Goal: Find specific page/section: Find specific page/section

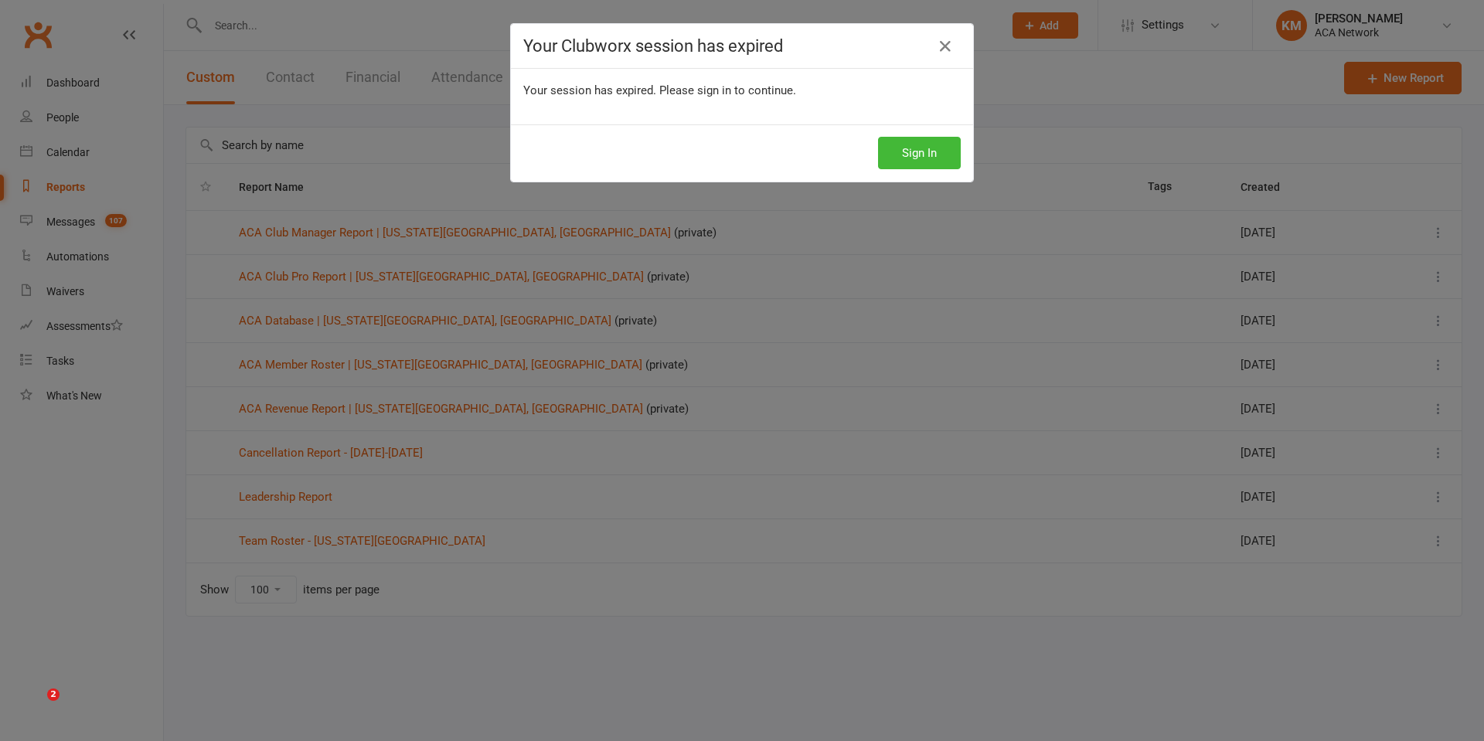
select select "100"
click at [916, 150] on button "Sign In" at bounding box center [919, 153] width 83 height 32
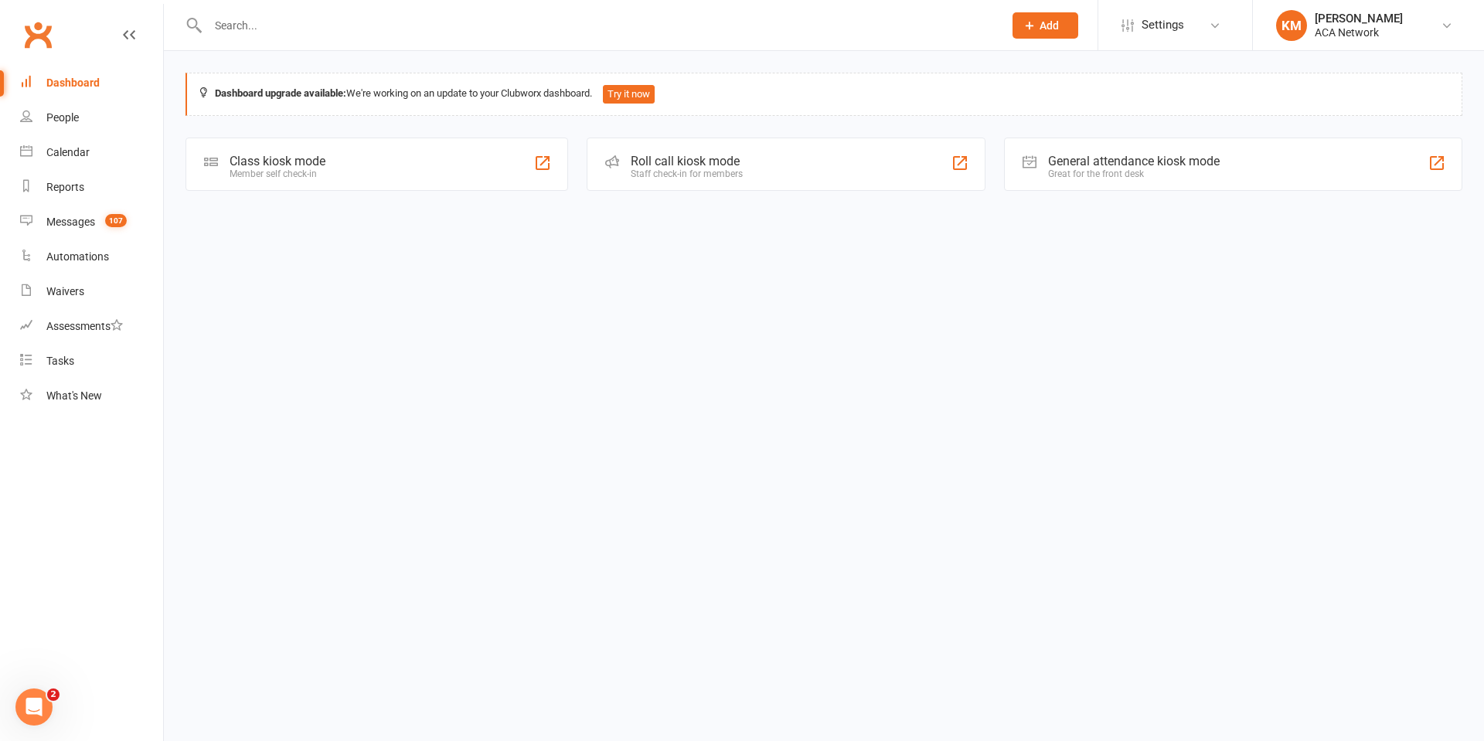
click at [228, 29] on input "text" at bounding box center [597, 26] width 789 height 22
click at [49, 189] on div "Reports" at bounding box center [65, 187] width 38 height 12
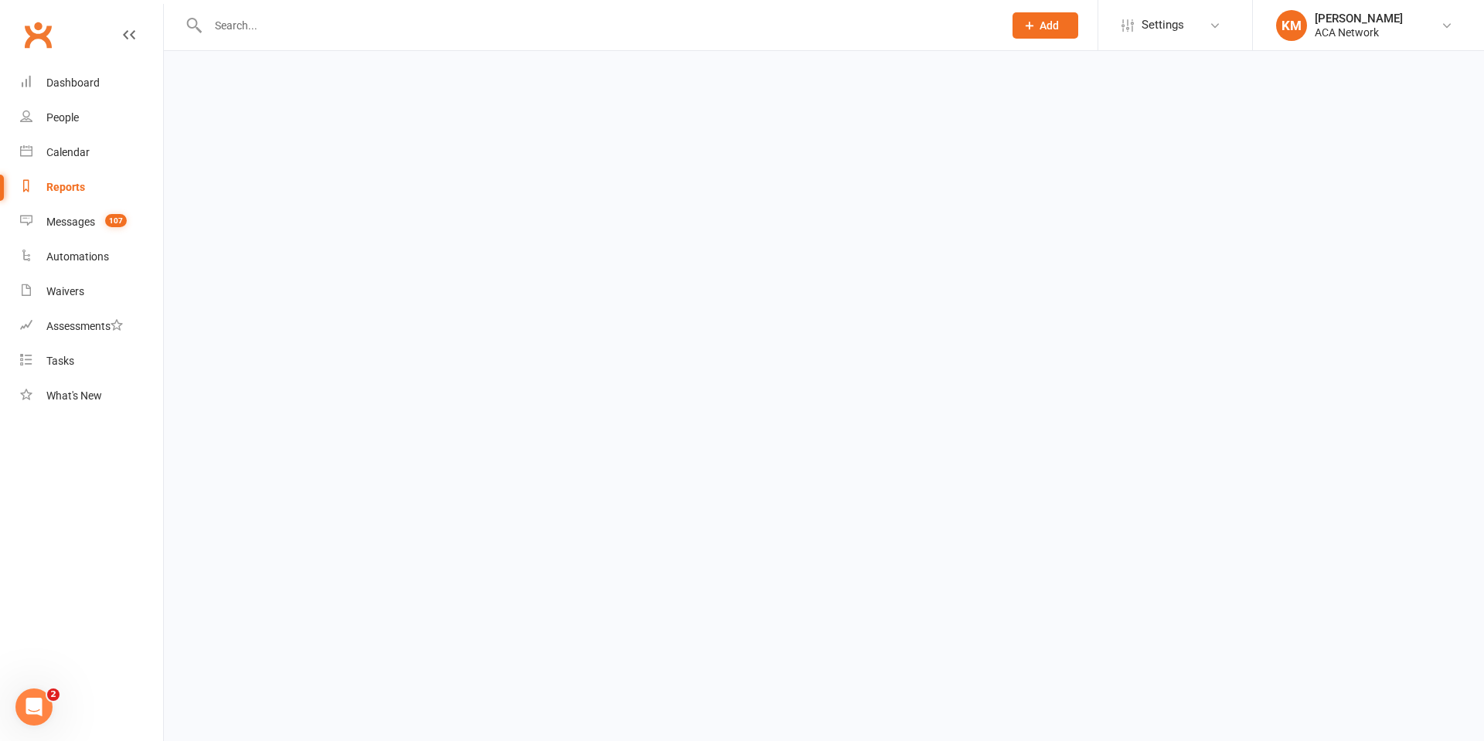
select select "100"
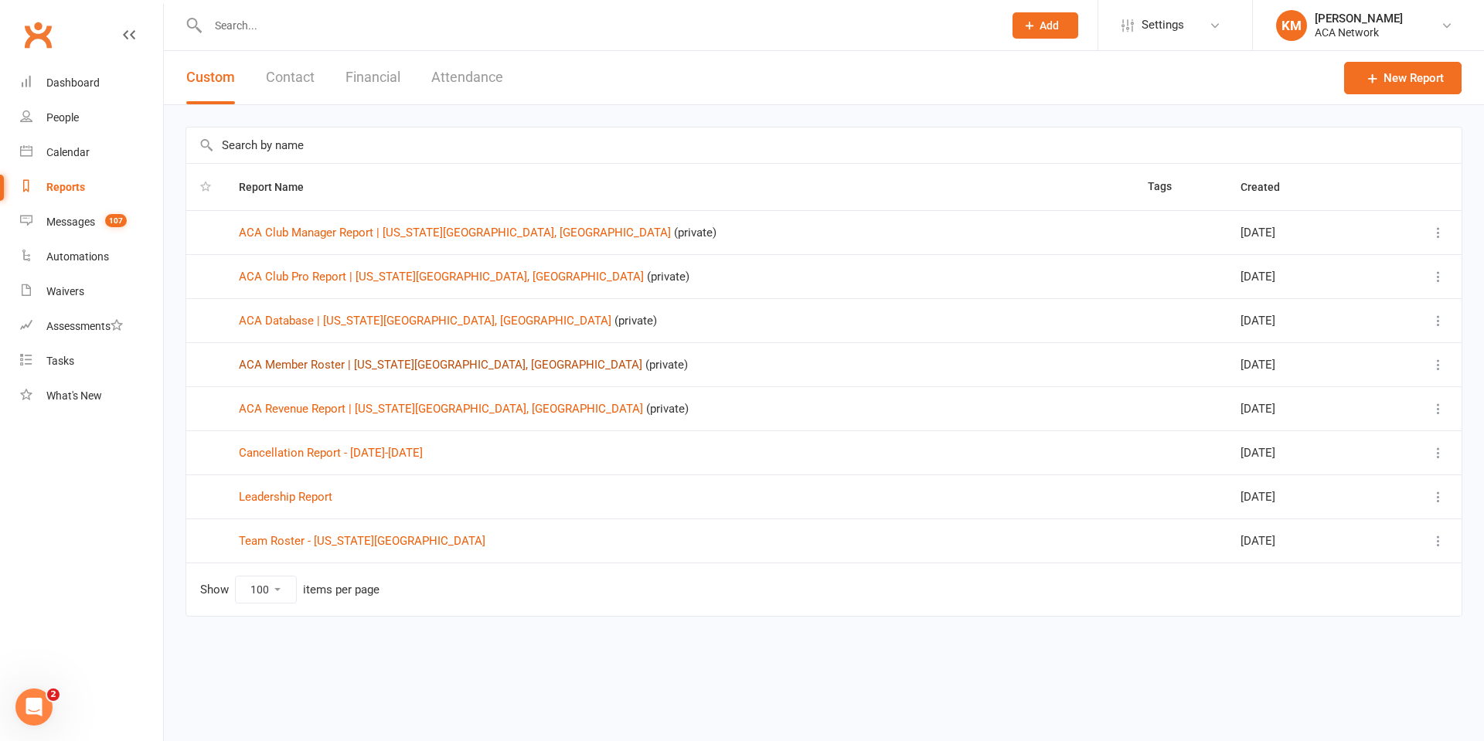
click at [285, 363] on link "ACA Member Roster | [US_STATE][GEOGRAPHIC_DATA], [GEOGRAPHIC_DATA]" at bounding box center [440, 365] width 403 height 14
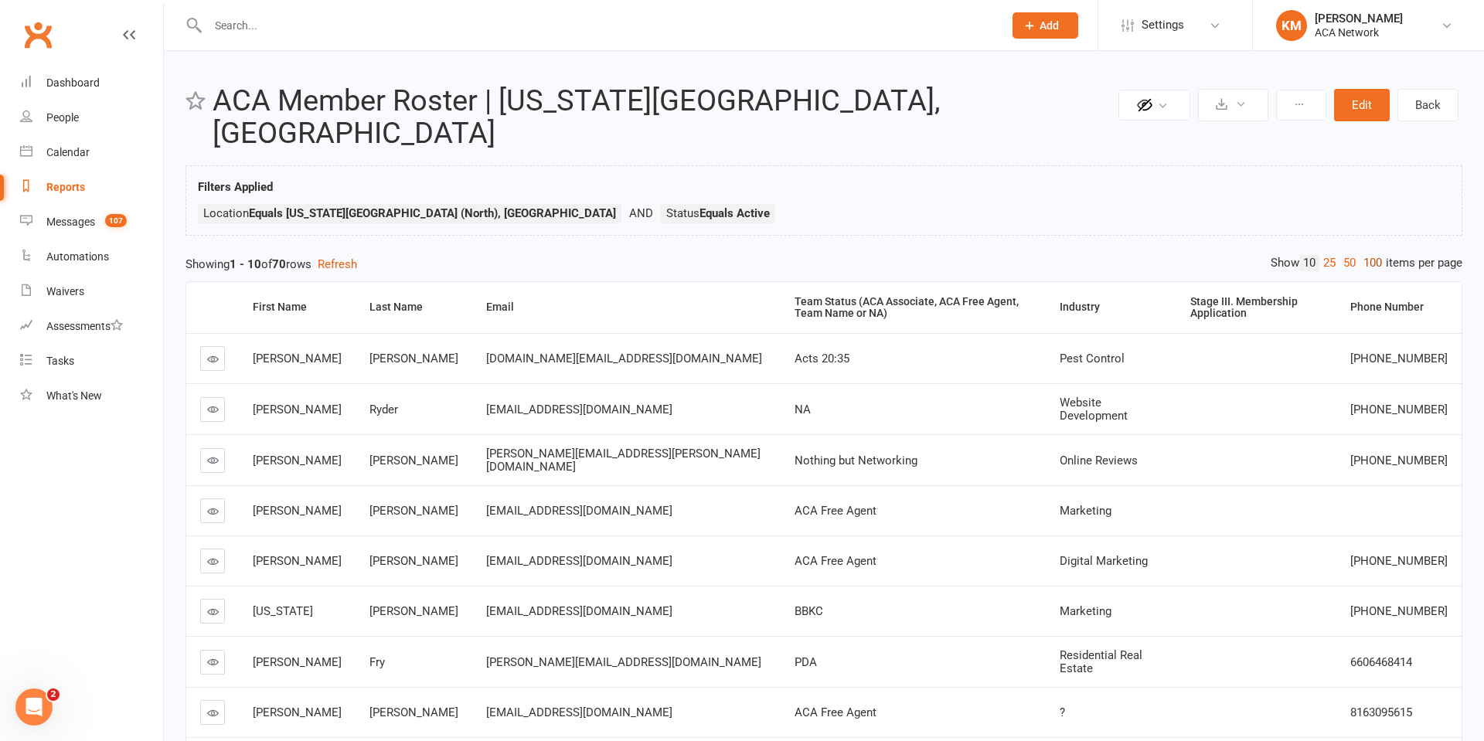
click at [1374, 255] on link "100" at bounding box center [1372, 263] width 26 height 16
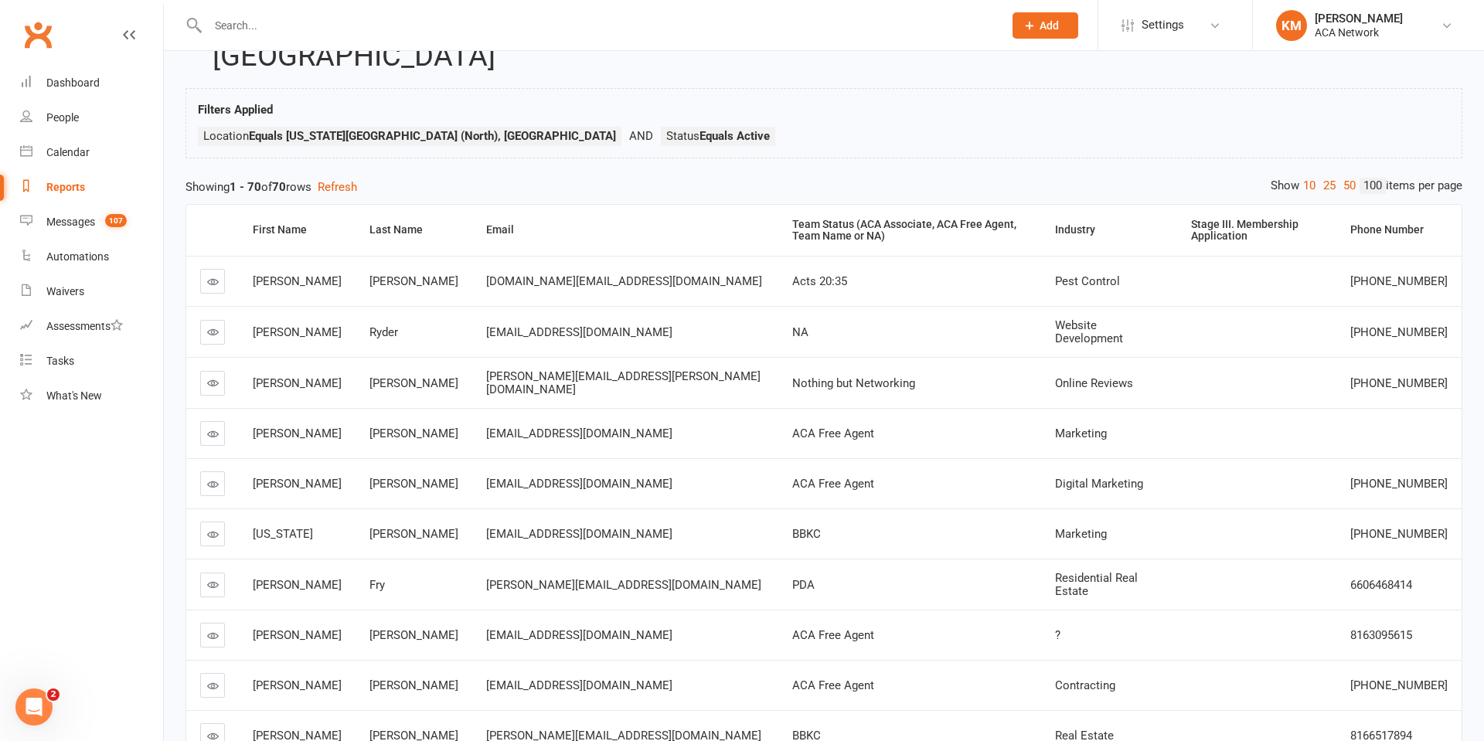
scroll to position [88, 0]
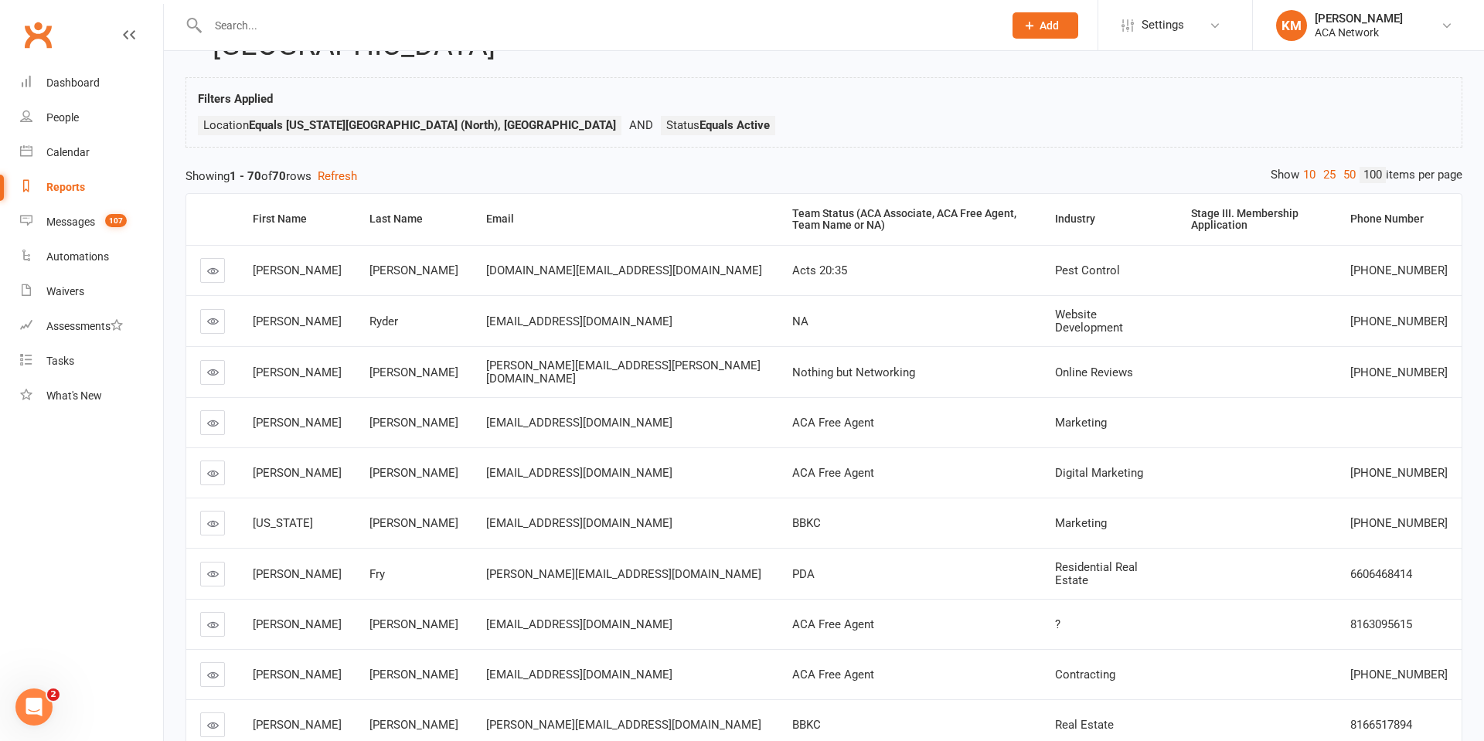
click at [212, 315] on icon at bounding box center [213, 321] width 12 height 12
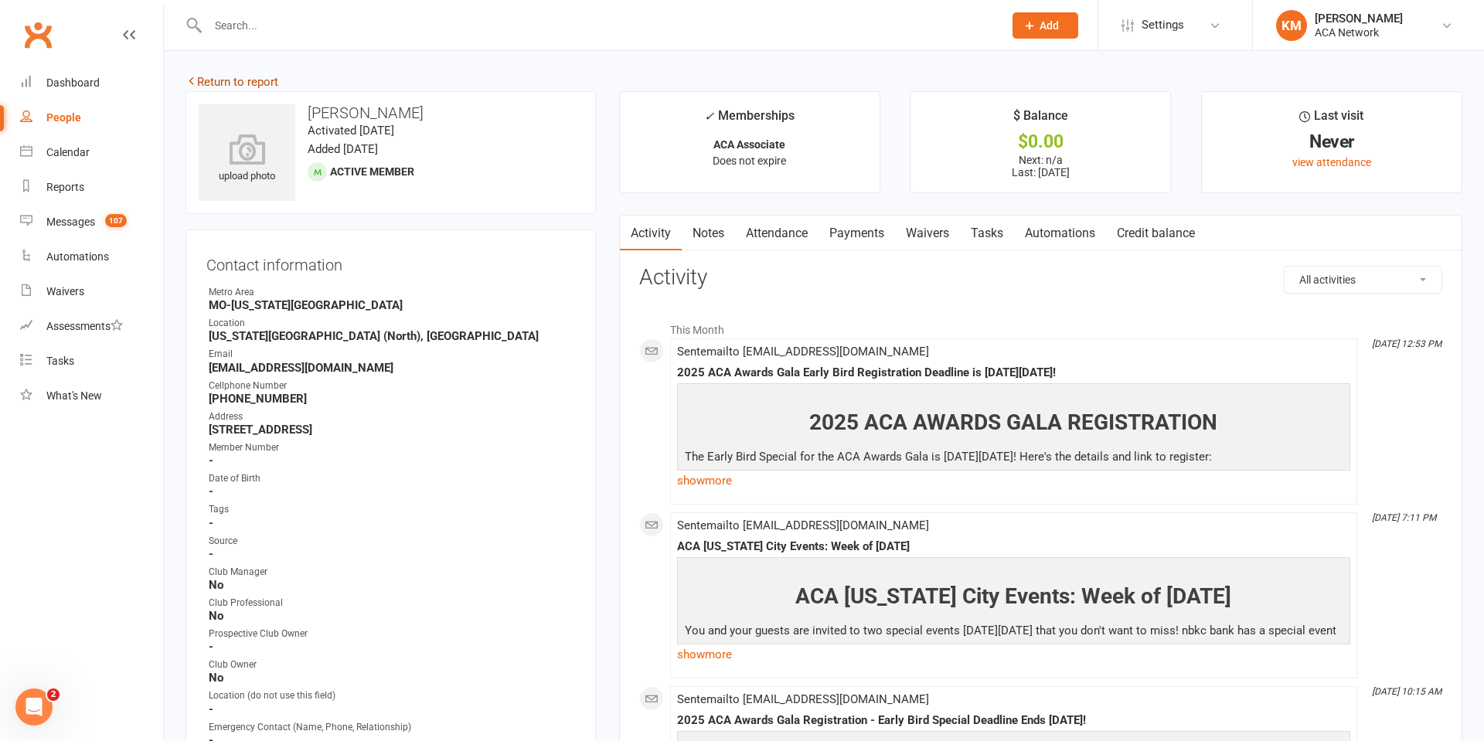
click at [196, 81] on link "Return to report" at bounding box center [231, 82] width 93 height 14
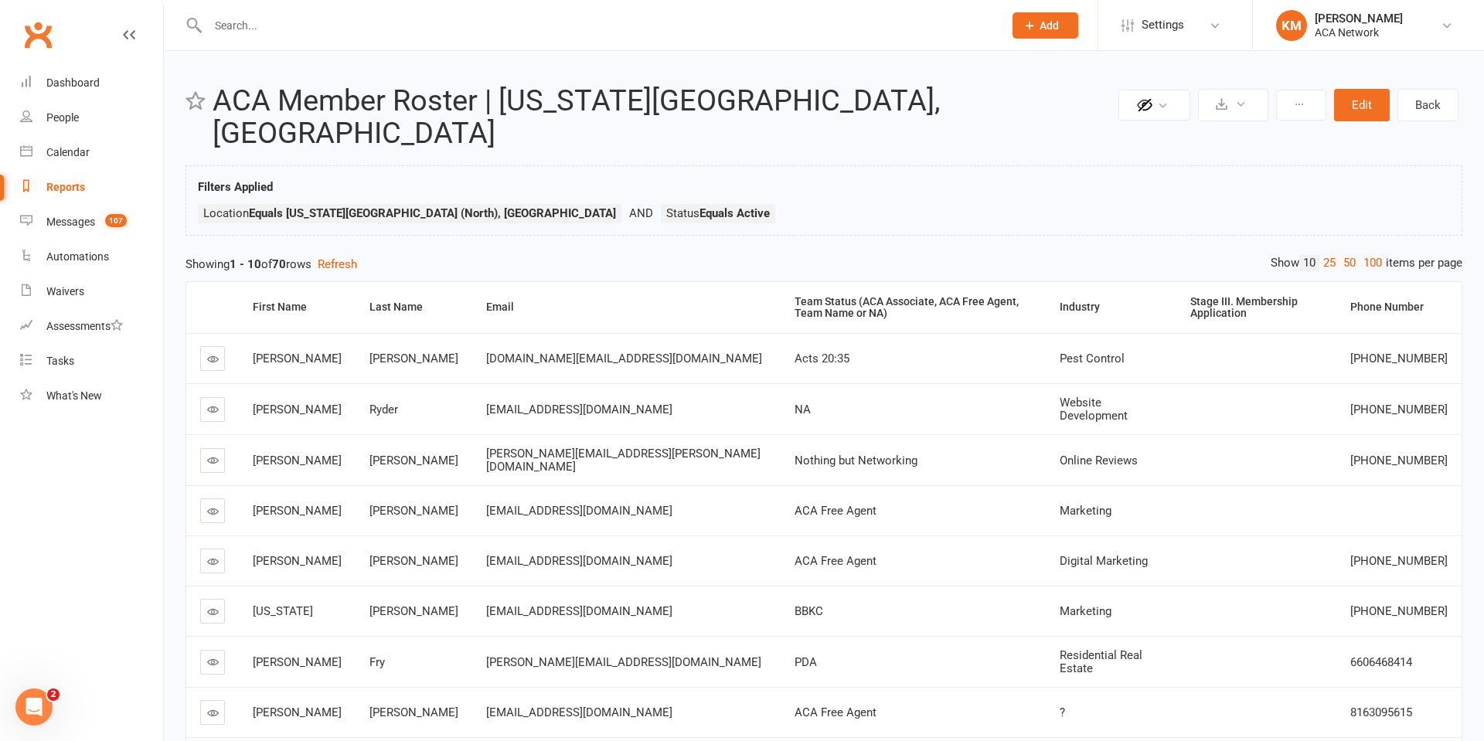
click at [209, 353] on icon at bounding box center [213, 359] width 12 height 12
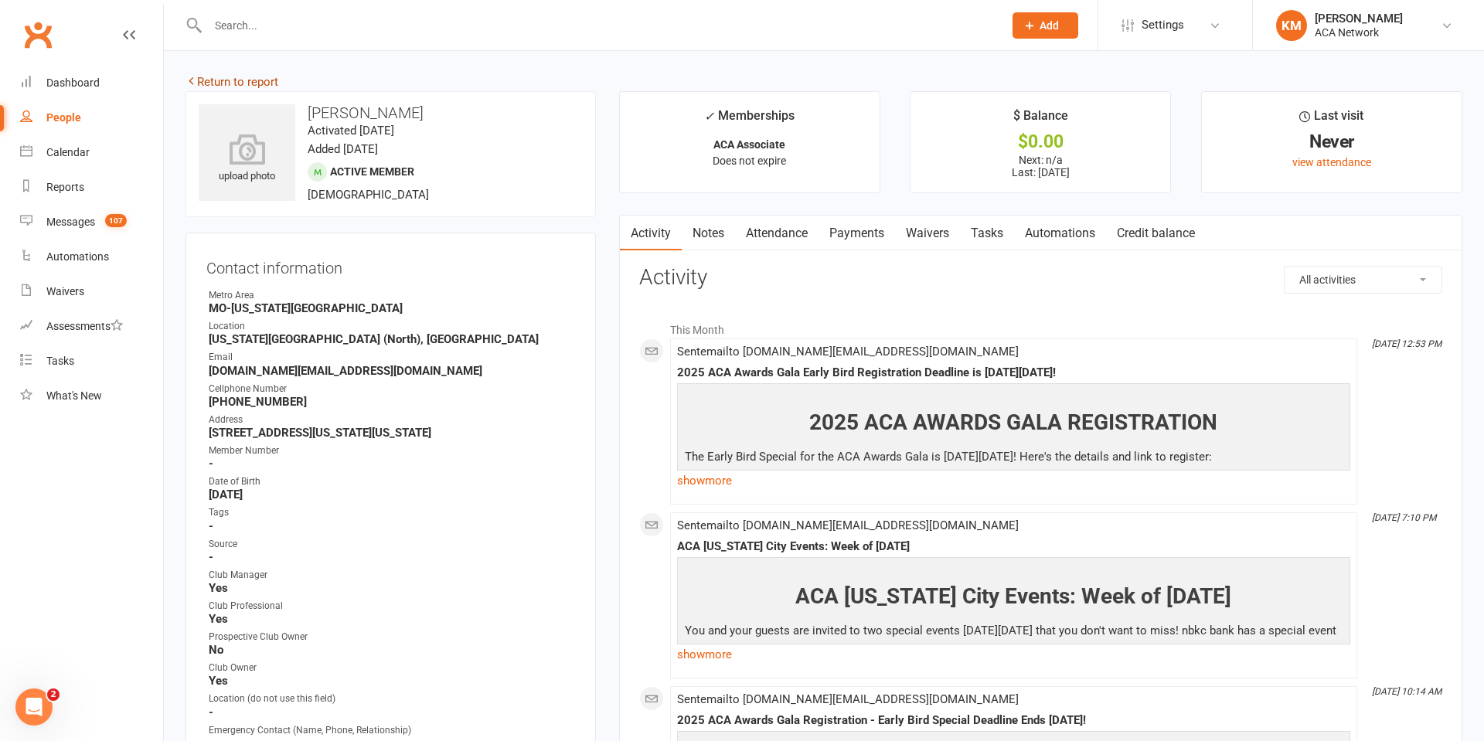
click at [212, 87] on link "Return to report" at bounding box center [231, 82] width 93 height 14
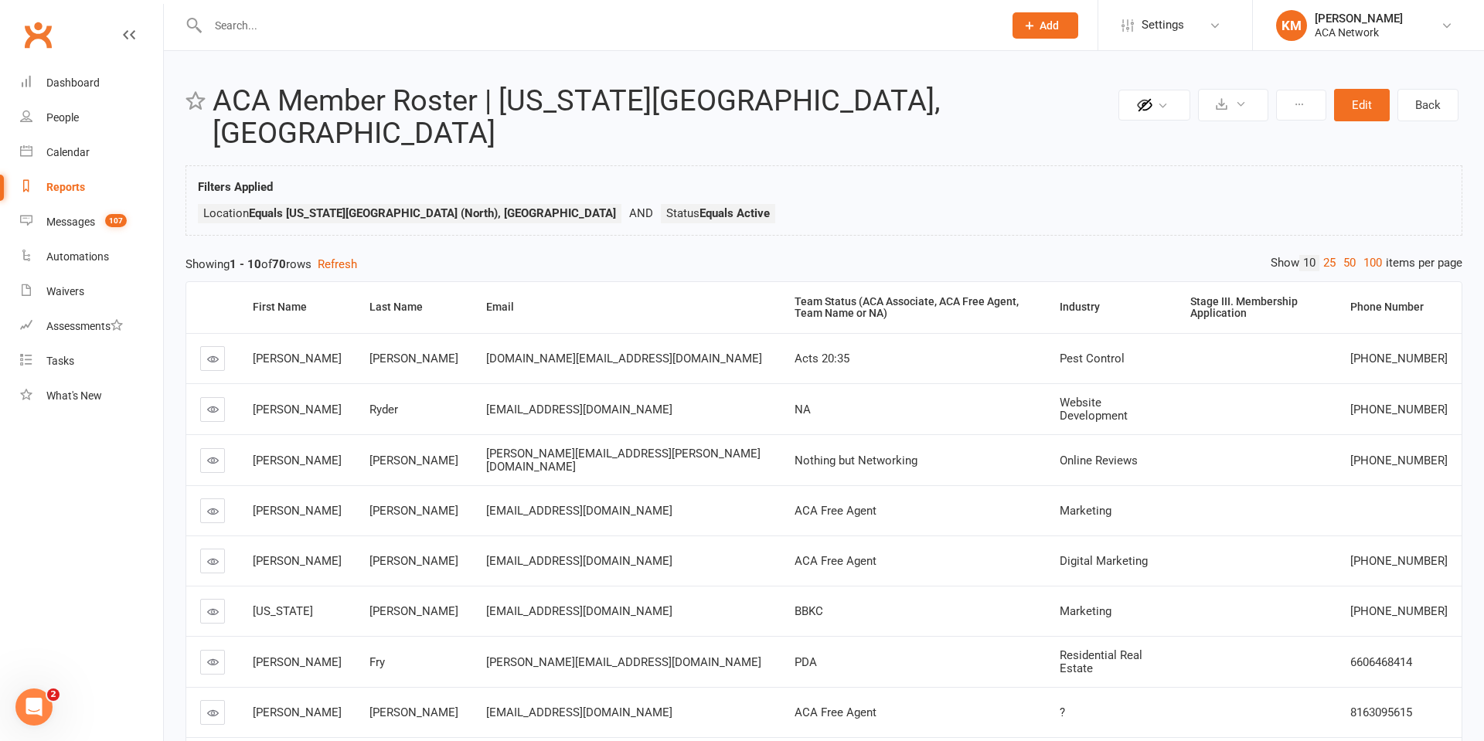
click at [215, 403] on icon at bounding box center [213, 409] width 12 height 12
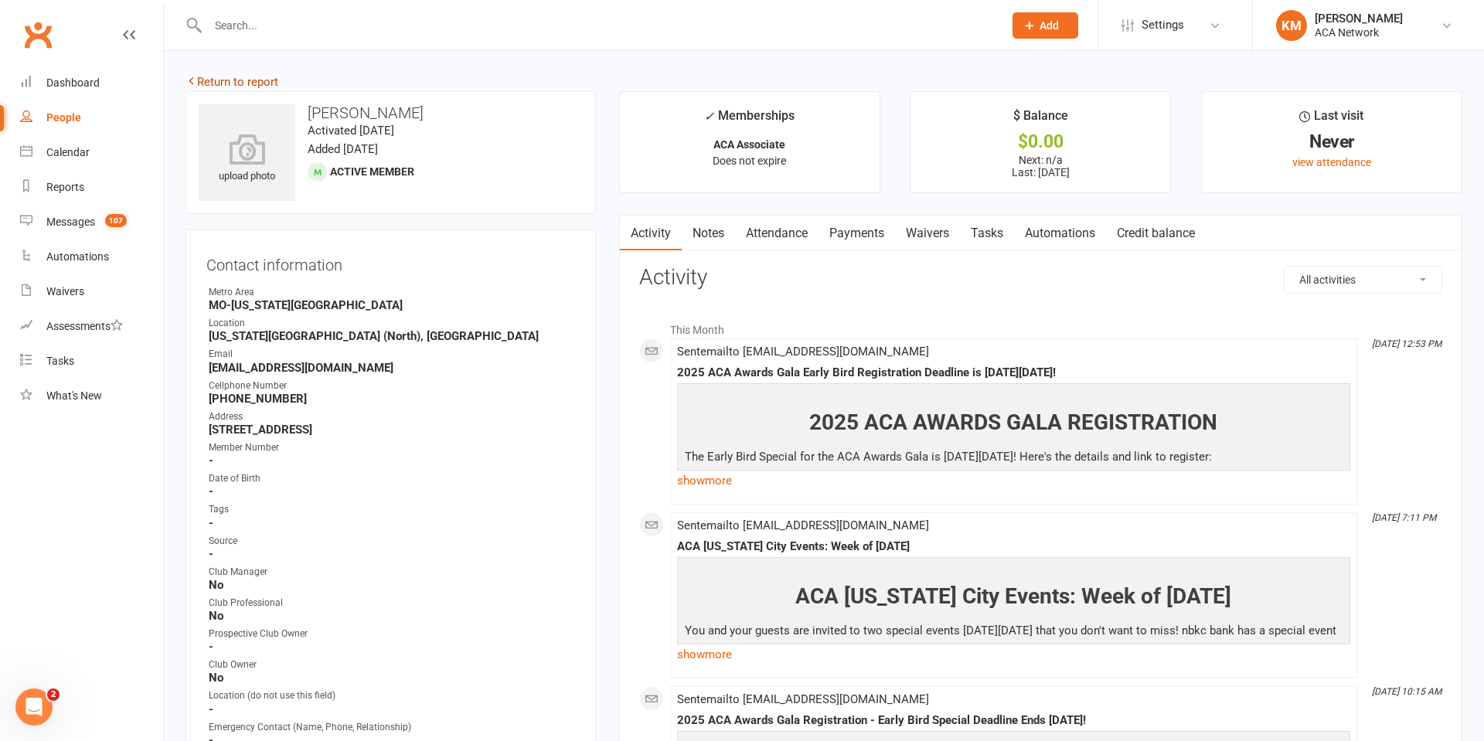
click at [208, 80] on link "Return to report" at bounding box center [231, 82] width 93 height 14
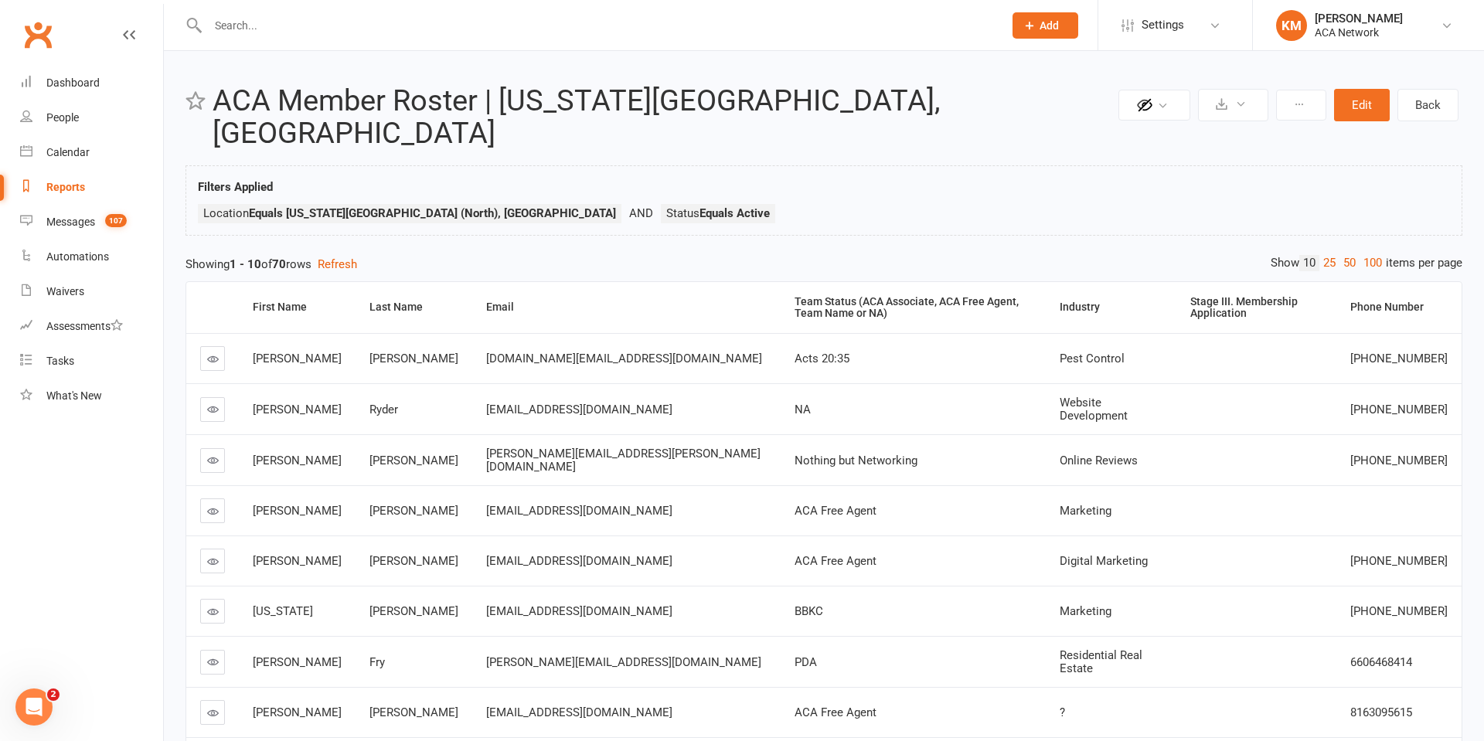
click at [207, 454] on icon at bounding box center [213, 460] width 12 height 12
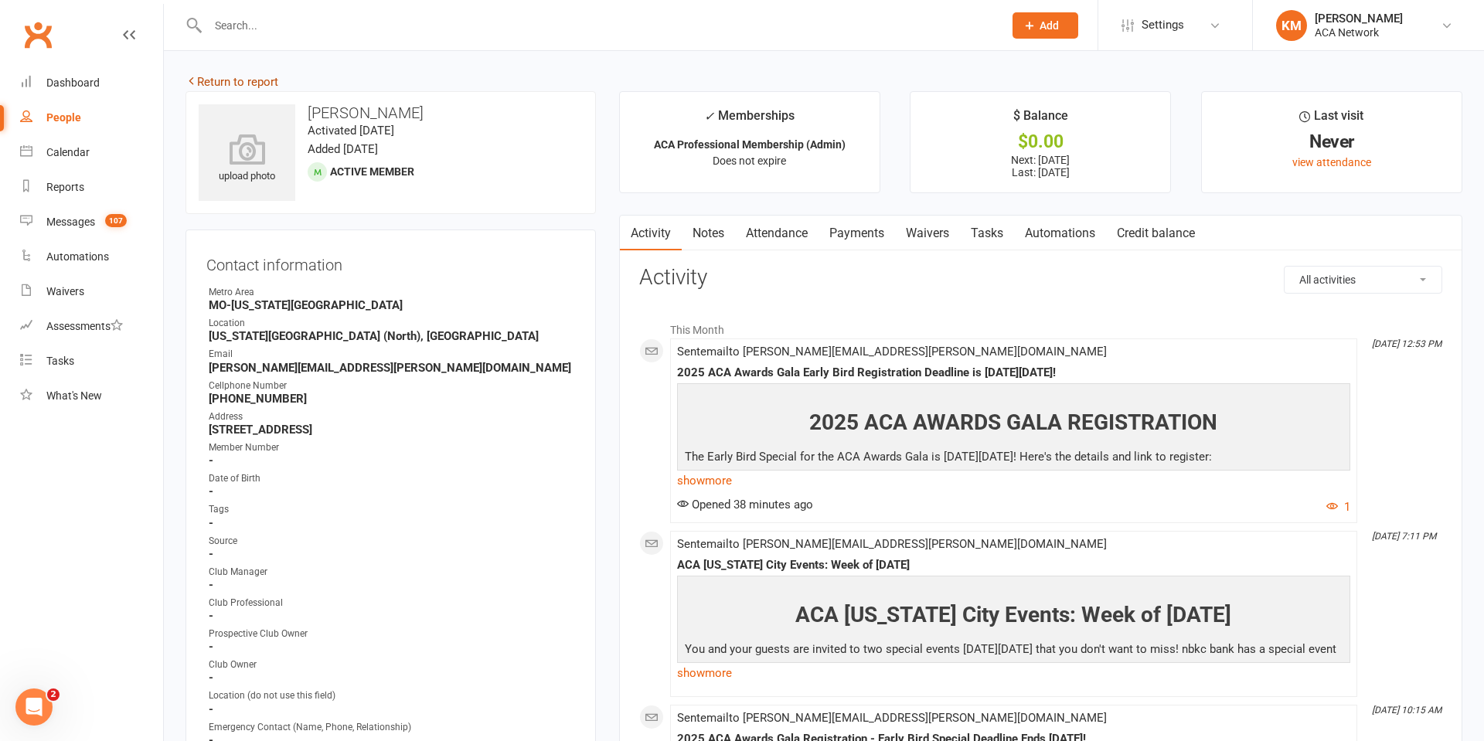
click at [242, 85] on link "Return to report" at bounding box center [231, 82] width 93 height 14
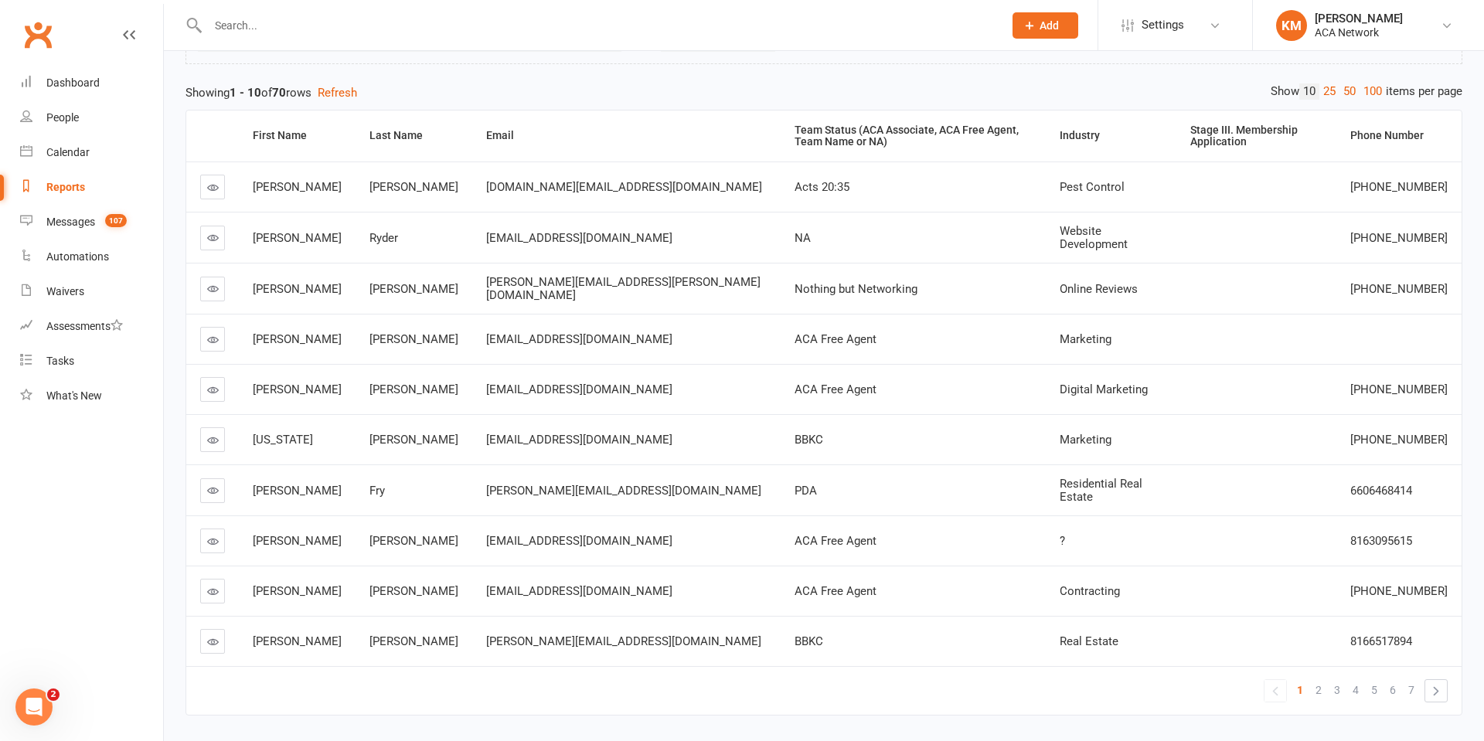
scroll to position [181, 0]
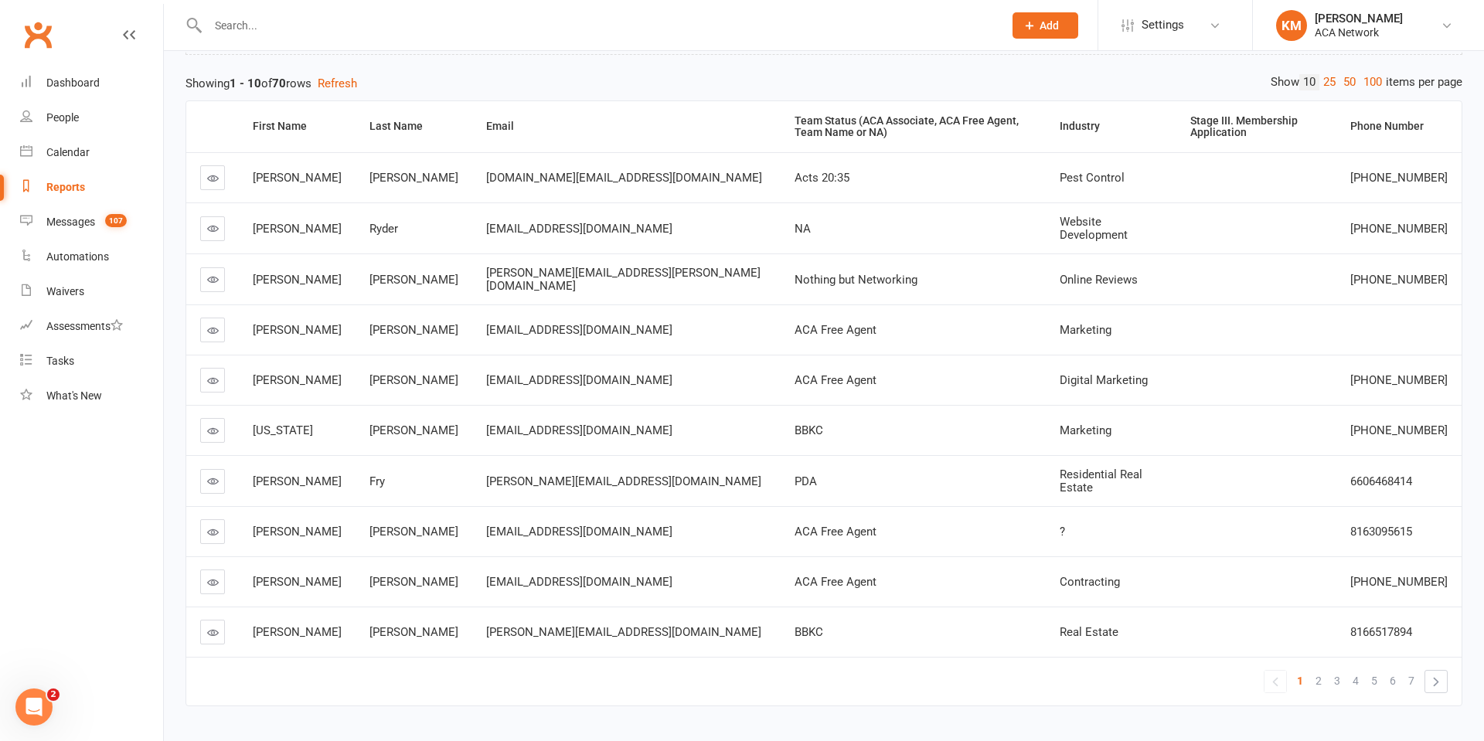
click at [209, 475] on icon at bounding box center [213, 481] width 12 height 12
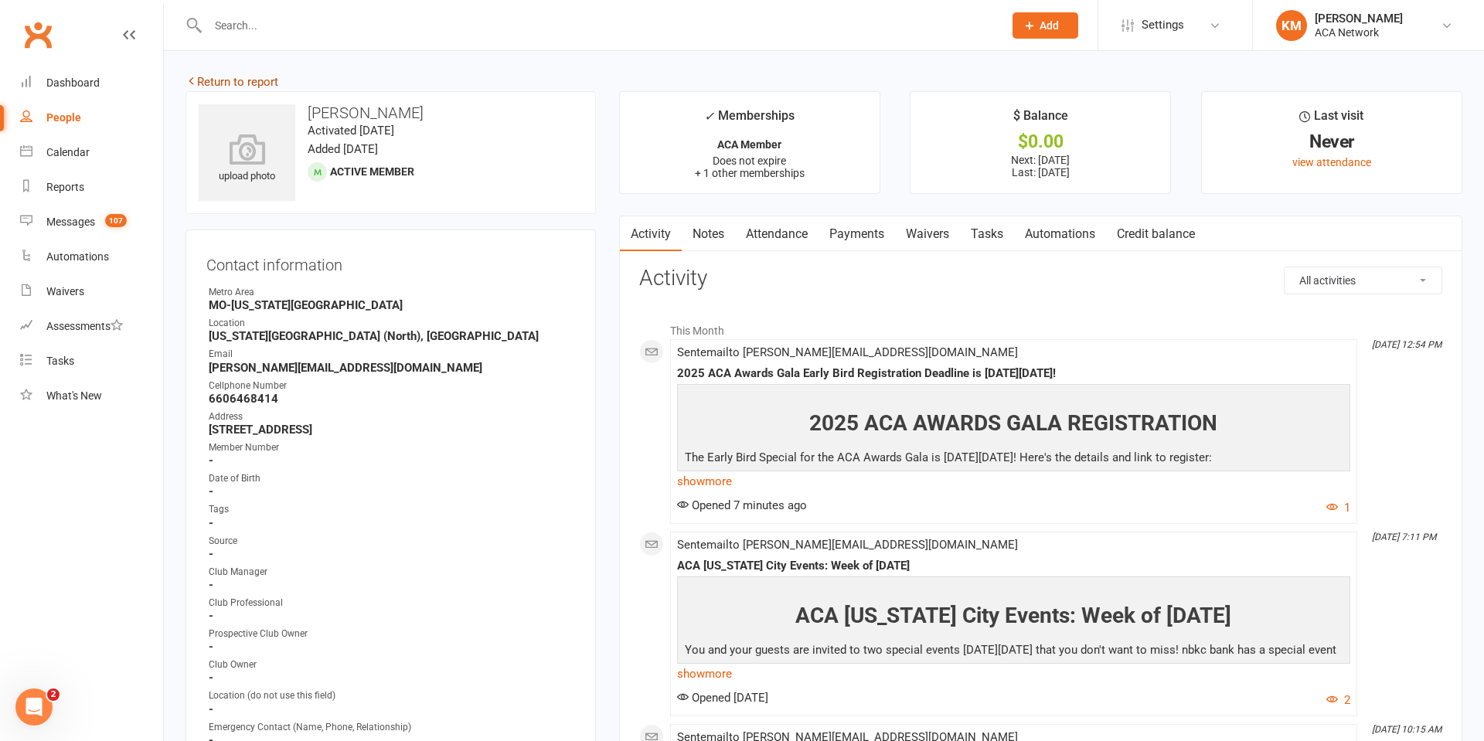
click at [197, 76] on link "Return to report" at bounding box center [231, 82] width 93 height 14
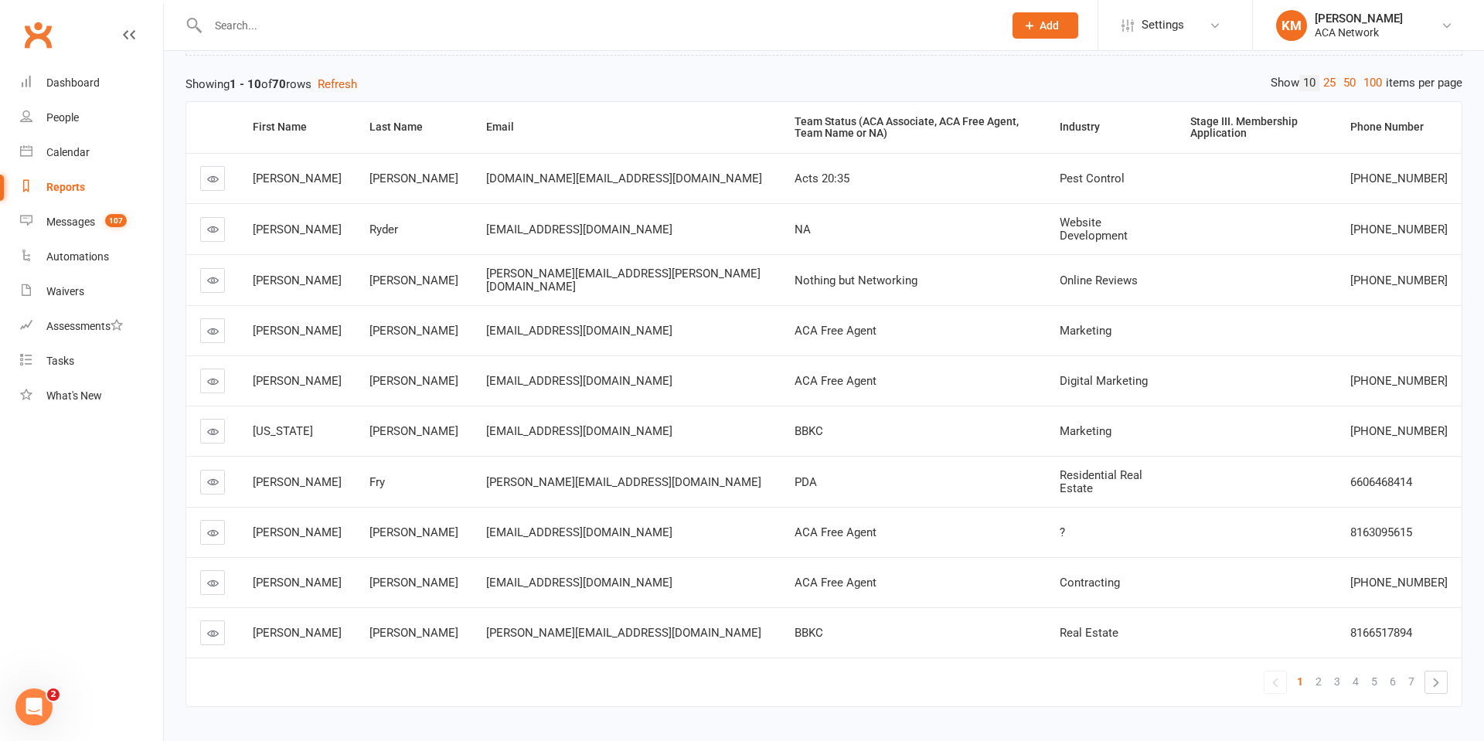
scroll to position [181, 0]
click at [1367, 74] on link "100" at bounding box center [1372, 82] width 26 height 16
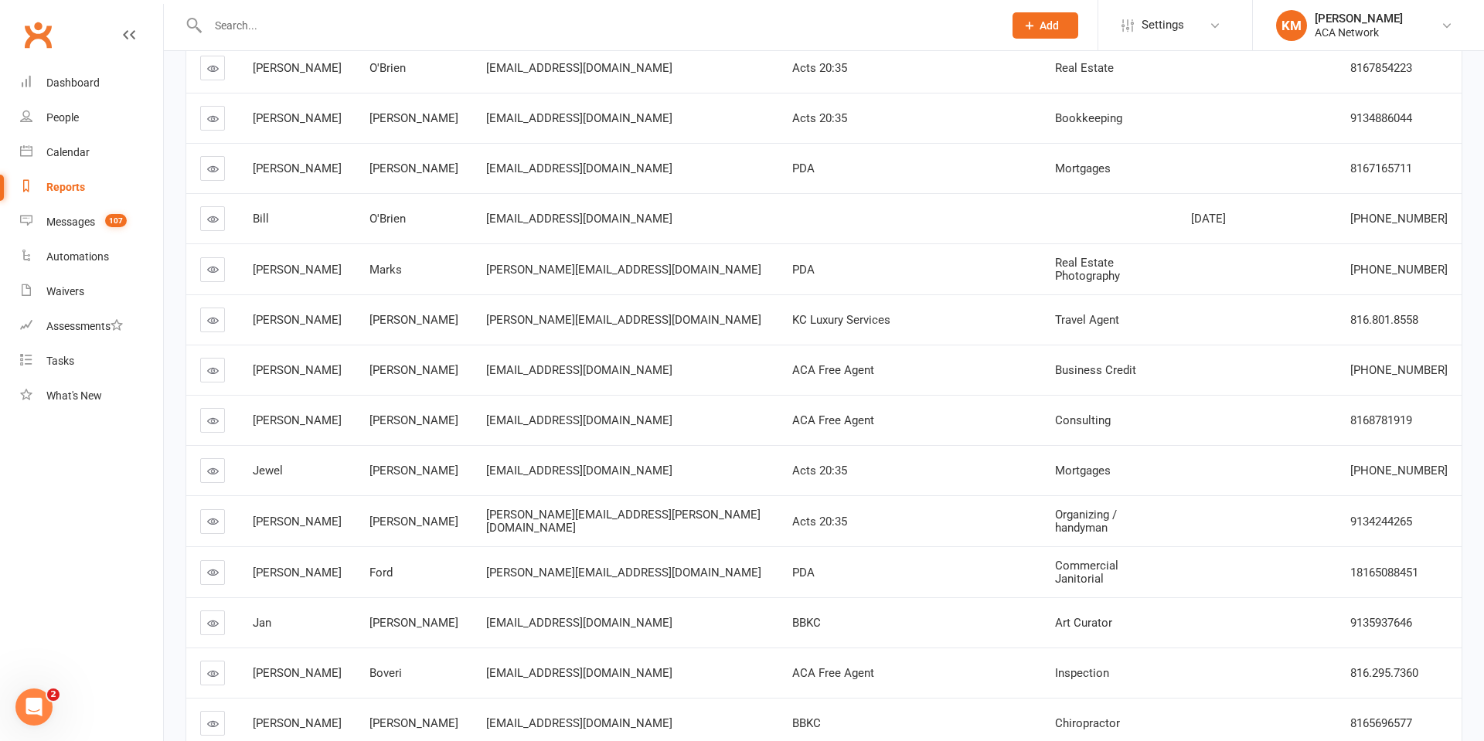
scroll to position [1250, 0]
click at [212, 362] on icon at bounding box center [213, 368] width 12 height 12
